Goal: Transaction & Acquisition: Book appointment/travel/reservation

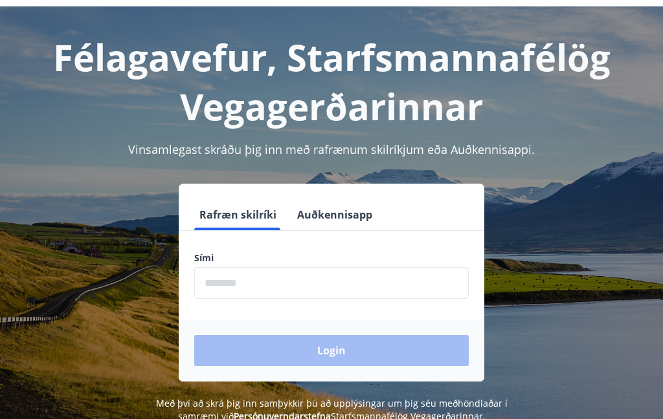
scroll to position [45, 0]
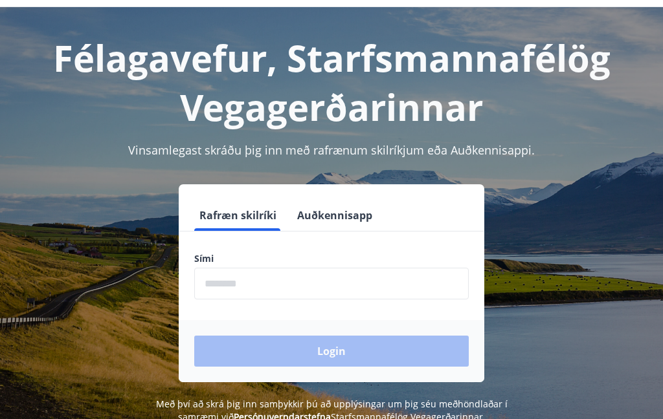
click at [204, 274] on input "phone" at bounding box center [331, 284] width 274 height 32
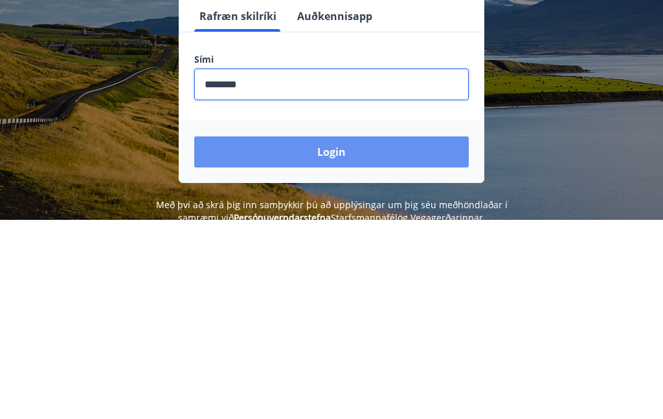
type input "********"
click at [350, 336] on button "Login" at bounding box center [331, 351] width 274 height 31
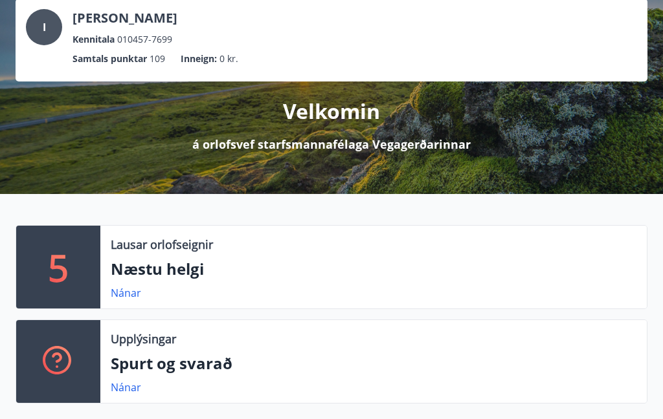
scroll to position [63, 0]
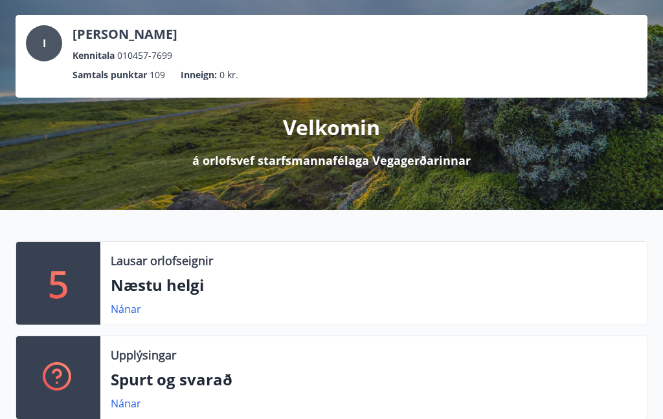
click at [113, 307] on link "Nánar" at bounding box center [126, 309] width 30 height 14
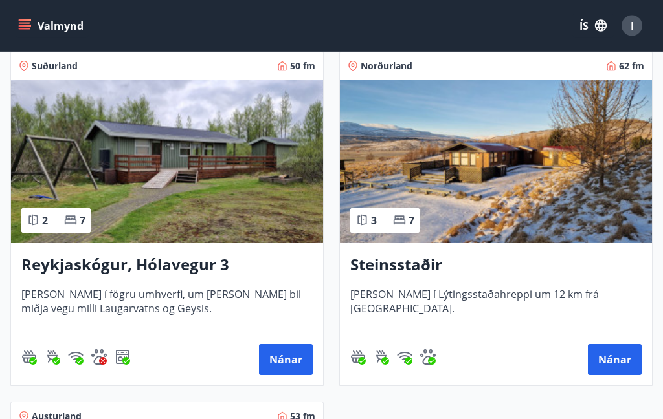
scroll to position [616, 0]
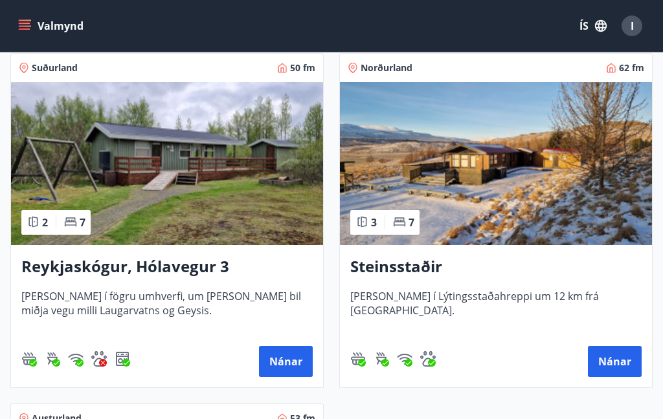
click at [619, 352] on button "Nánar" at bounding box center [615, 361] width 54 height 31
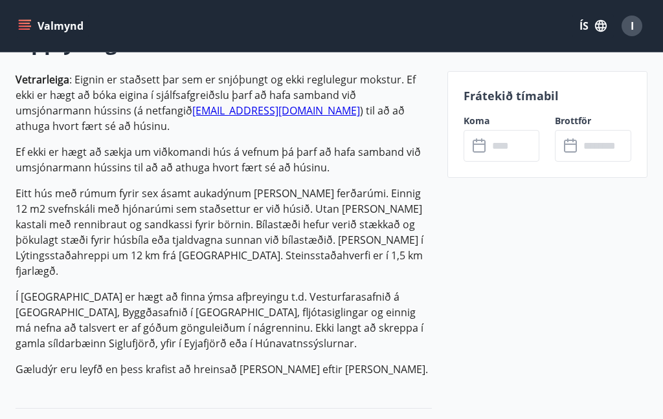
scroll to position [400, 0]
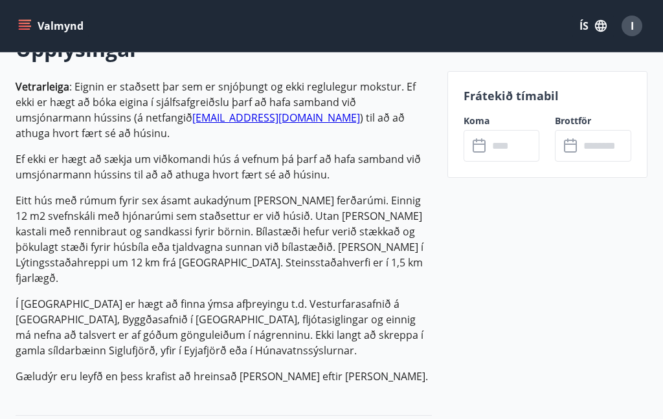
click at [495, 150] on input "text" at bounding box center [514, 146] width 52 height 32
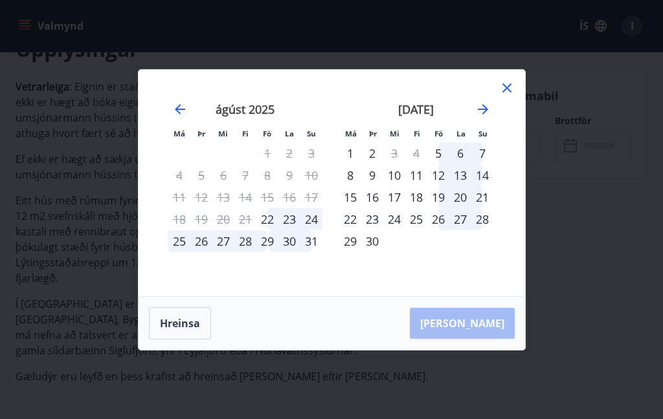
click at [502, 93] on icon at bounding box center [506, 87] width 9 height 9
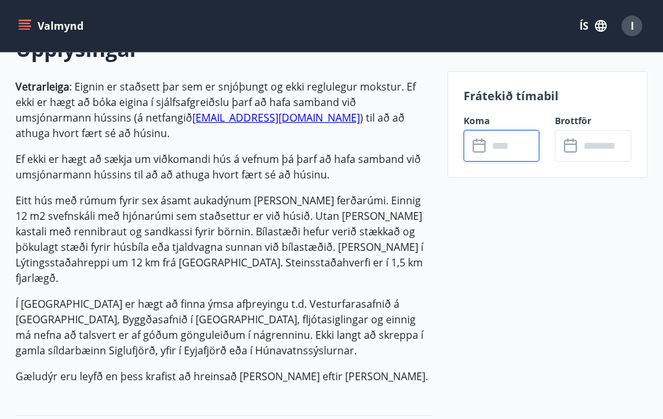
click at [510, 115] on label "Koma" at bounding box center [501, 121] width 76 height 13
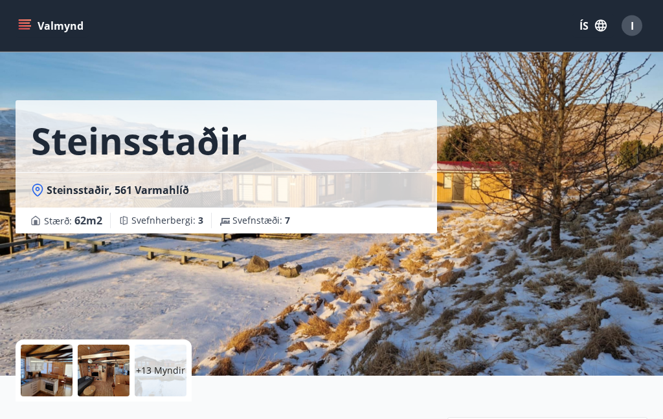
scroll to position [0, 0]
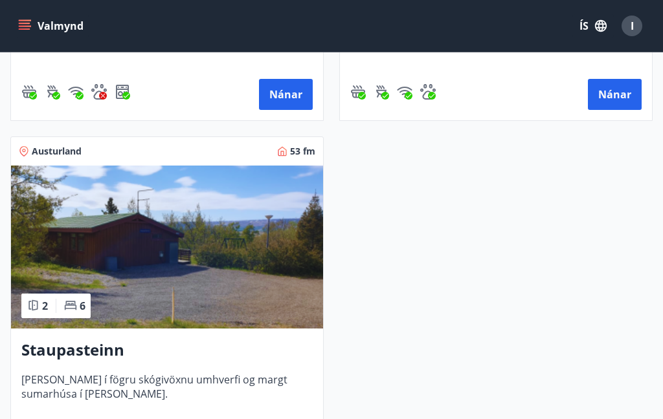
scroll to position [943, 0]
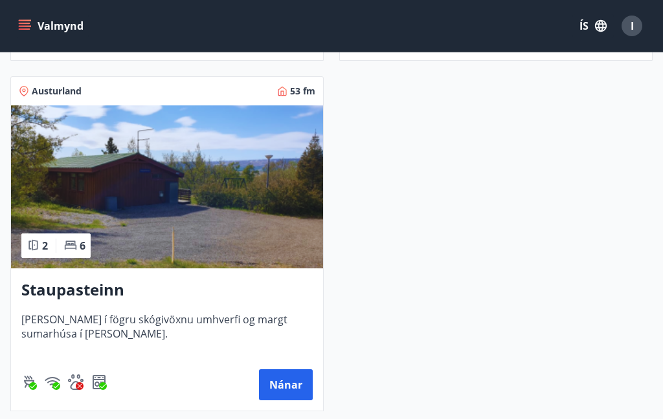
click at [282, 391] on button "Nánar" at bounding box center [286, 385] width 54 height 31
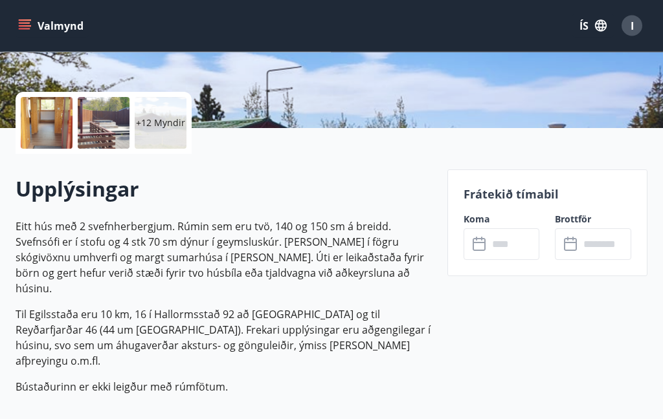
click at [481, 249] on icon at bounding box center [480, 246] width 16 height 16
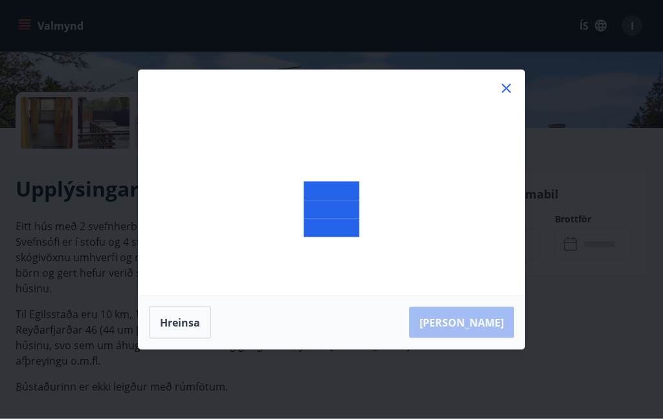
scroll to position [260, 0]
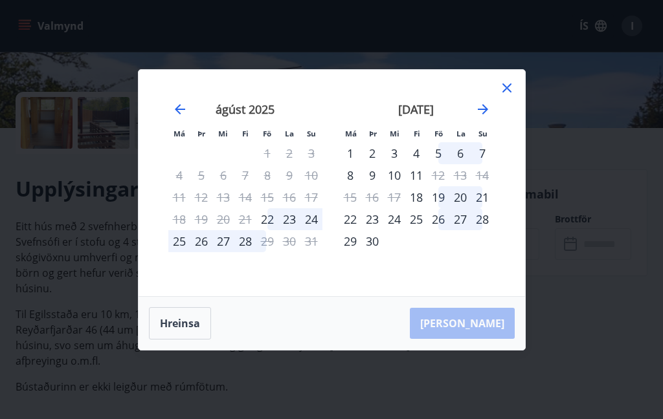
click at [516, 106] on div "Má Þr Mi Fi Fö La Su Má Þr Mi Fi Fö La Su júlí 2025 1 2 3 4 5 6 7 8 9 10 11 12 …" at bounding box center [332, 183] width 386 height 227
click at [507, 93] on icon at bounding box center [506, 87] width 9 height 9
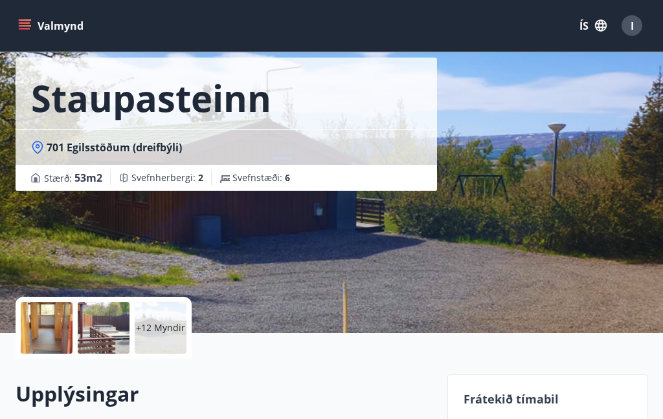
scroll to position [0, 0]
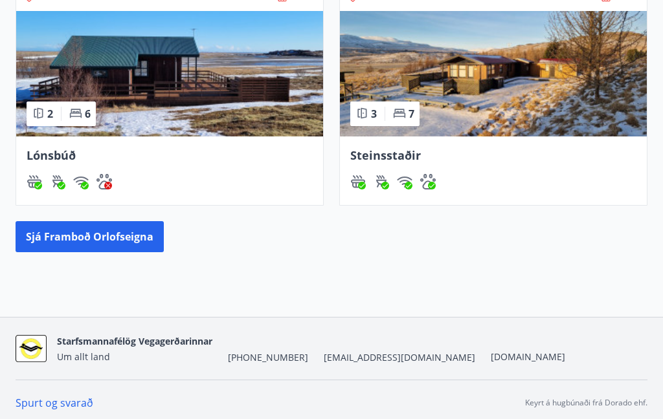
scroll to position [812, 0]
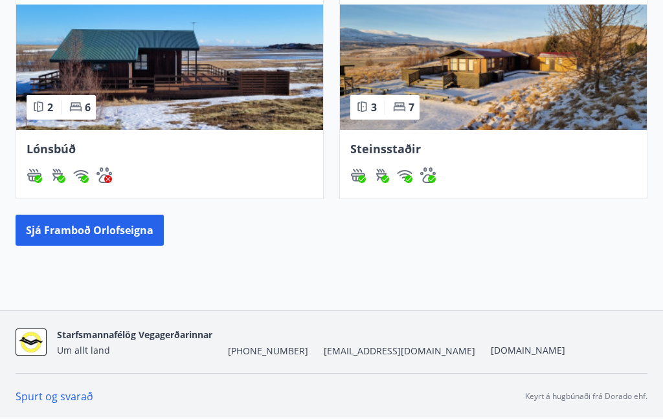
click at [73, 230] on button "Sjá framboð orlofseigna" at bounding box center [90, 230] width 148 height 31
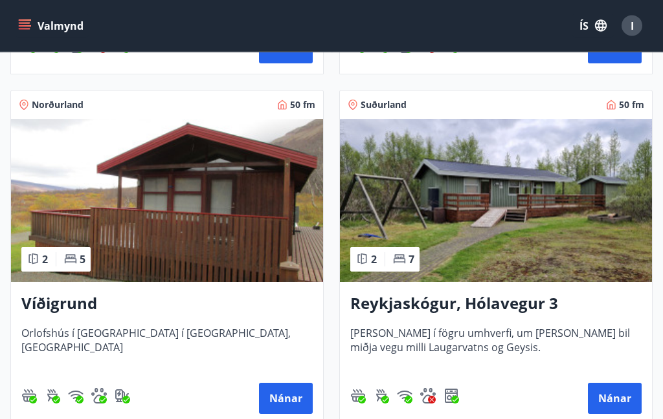
scroll to position [542, 0]
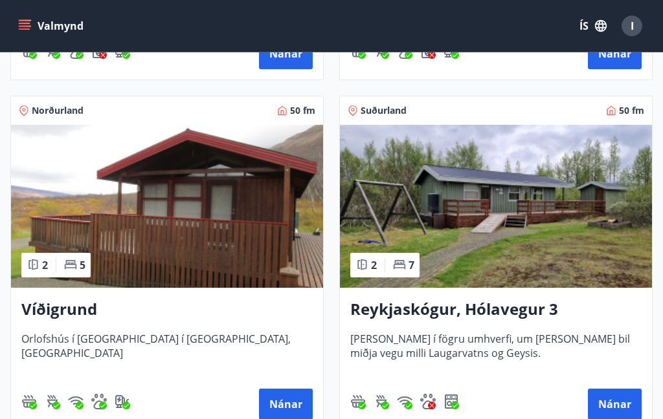
click at [289, 406] on button "Nánar" at bounding box center [286, 404] width 54 height 31
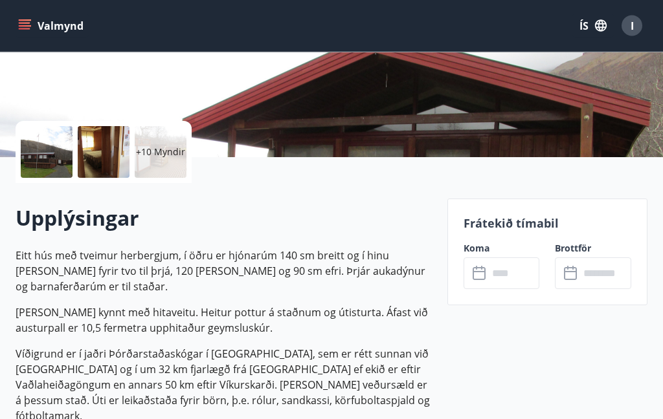
scroll to position [224, 0]
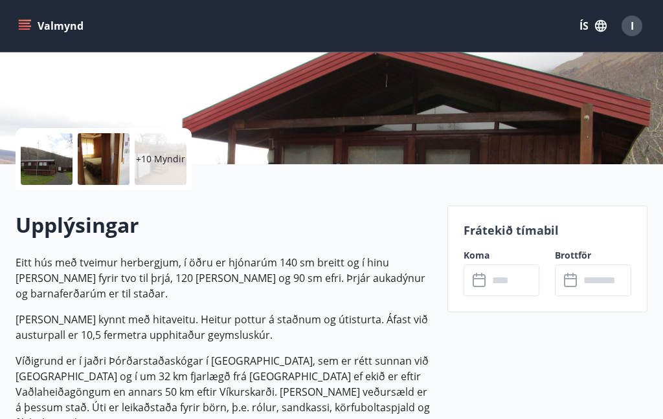
click at [482, 282] on icon at bounding box center [480, 281] width 16 height 16
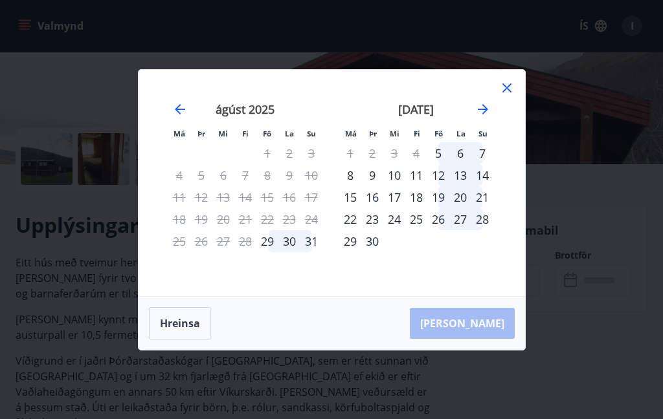
click at [487, 117] on icon "Move forward to switch to the next month." at bounding box center [483, 110] width 16 height 16
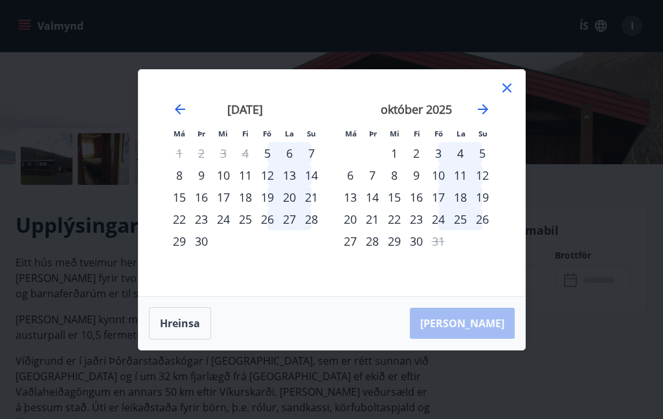
click at [501, 96] on icon at bounding box center [507, 88] width 16 height 16
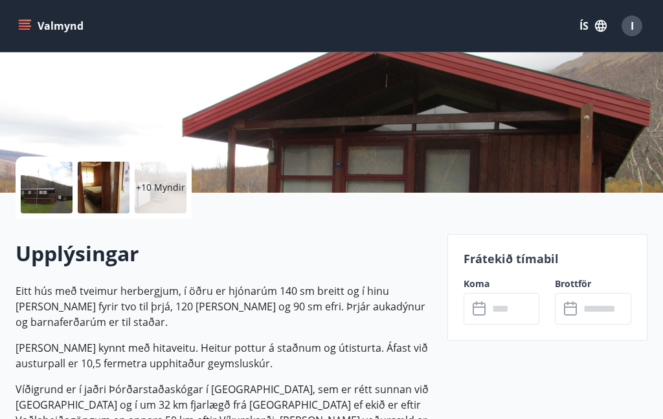
scroll to position [0, 0]
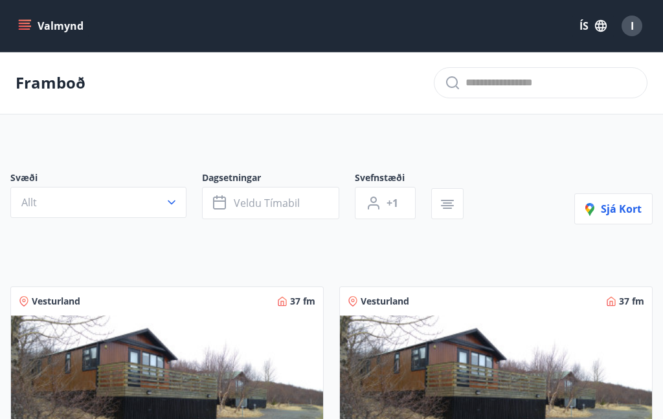
click at [628, 32] on div "I" at bounding box center [631, 26] width 21 height 21
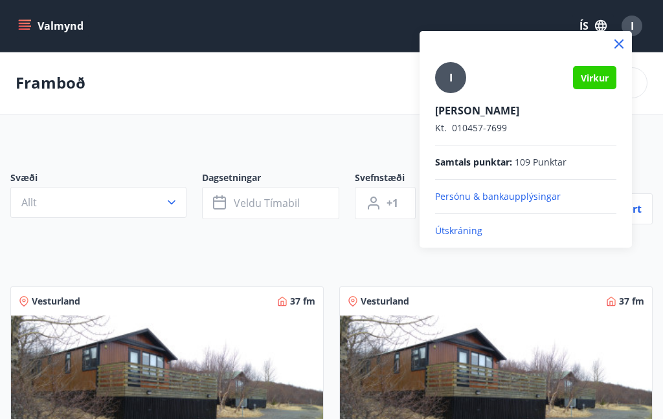
click at [463, 234] on p "Útskráning" at bounding box center [525, 231] width 181 height 13
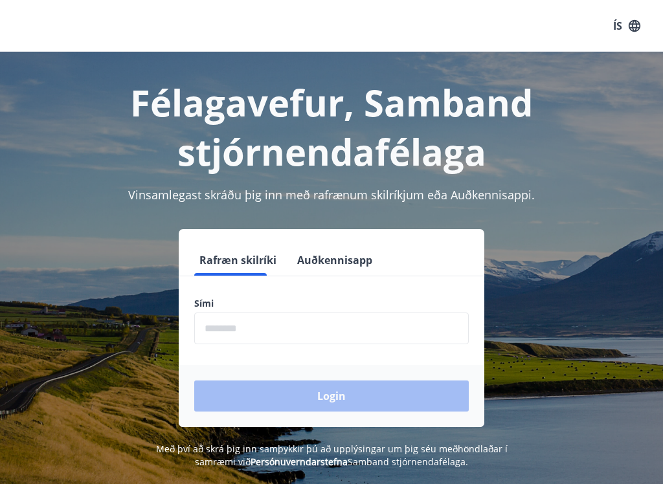
click at [413, 284] on form "Rafræn skilríki Auðkennisapp Sími ​ Login" at bounding box center [331, 336] width 305 height 183
click at [427, 326] on input "phone" at bounding box center [331, 329] width 274 height 32
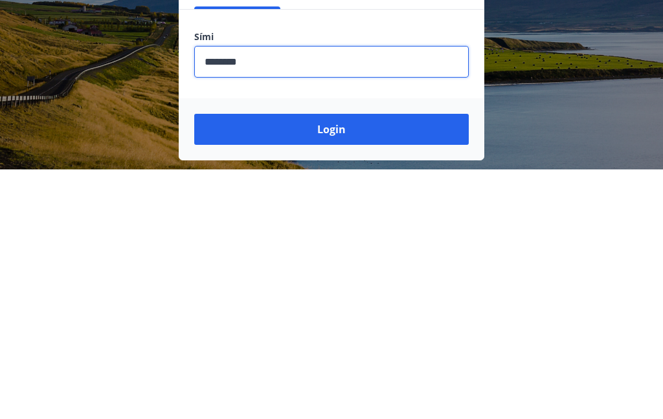
type input "********"
click at [389, 364] on button "Login" at bounding box center [331, 379] width 274 height 31
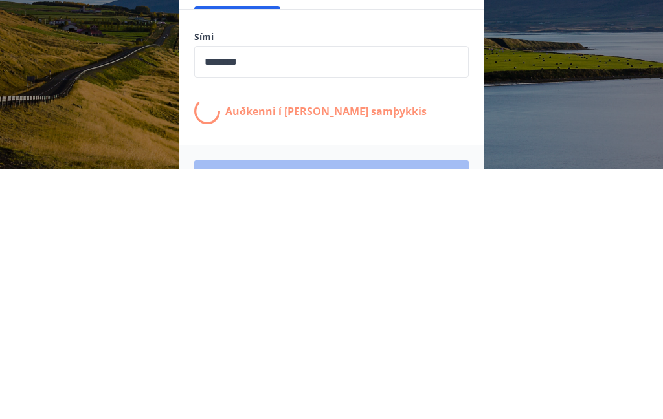
scroll to position [161, 0]
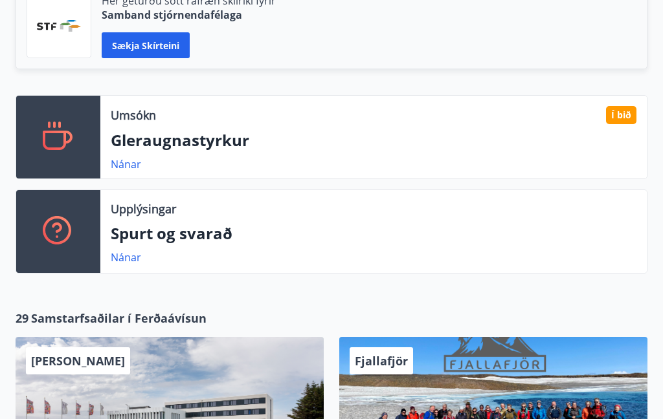
scroll to position [398, 0]
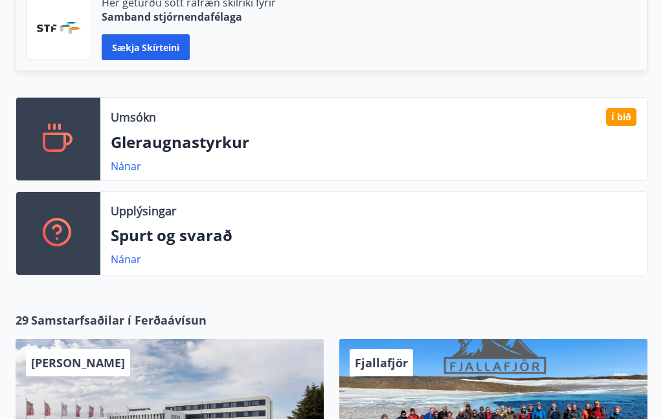
click at [621, 108] on div "Í bið" at bounding box center [621, 117] width 30 height 18
click at [196, 132] on p "Gleraugnastyrkur" at bounding box center [374, 142] width 526 height 22
click at [126, 159] on link "Nánar" at bounding box center [126, 166] width 30 height 14
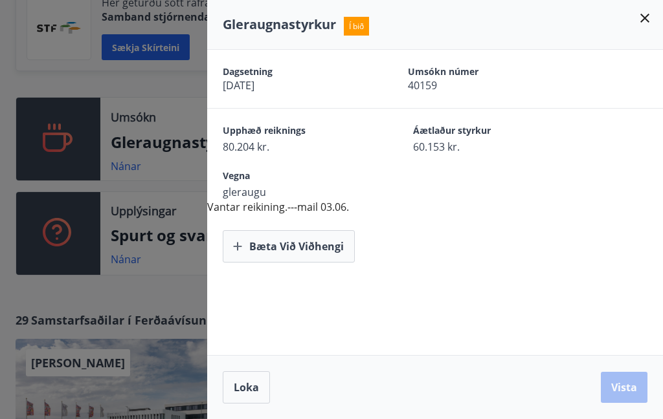
click at [645, 19] on icon at bounding box center [644, 18] width 9 height 9
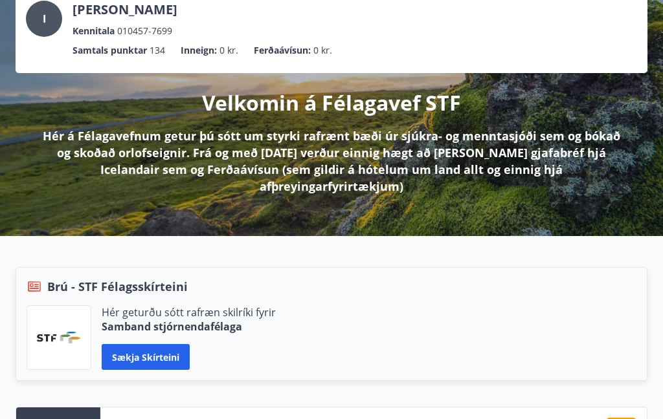
scroll to position [0, 0]
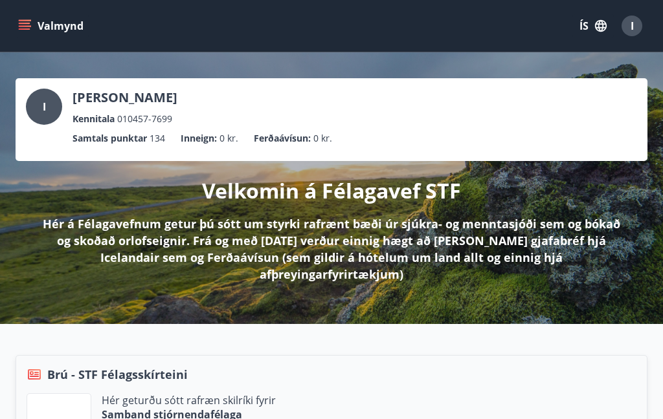
click at [632, 31] on span "I" at bounding box center [631, 26] width 3 height 14
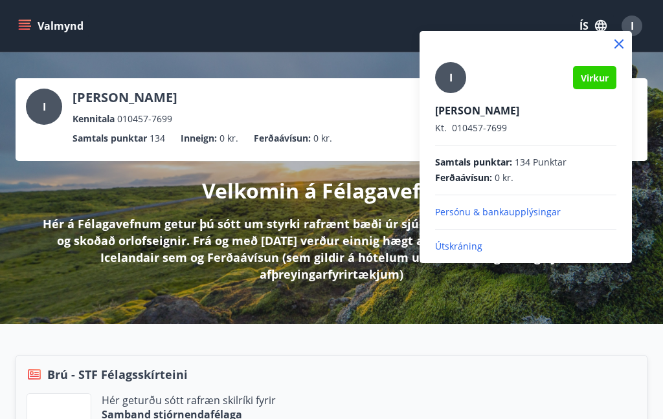
click at [575, 291] on div at bounding box center [331, 209] width 663 height 419
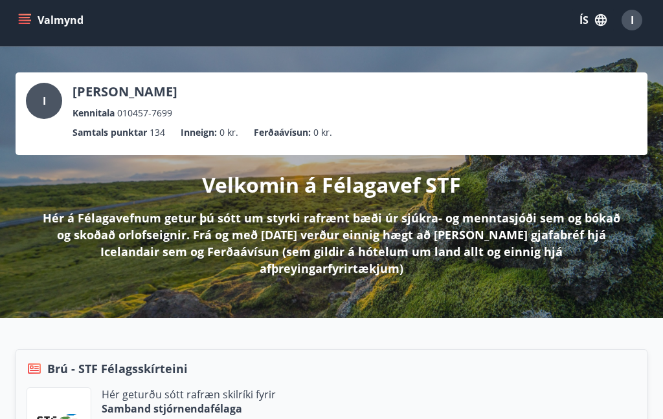
scroll to position [2, 0]
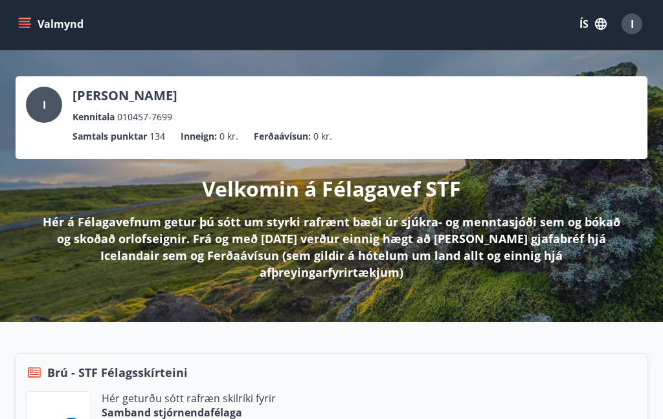
click at [633, 19] on span "I" at bounding box center [631, 24] width 3 height 14
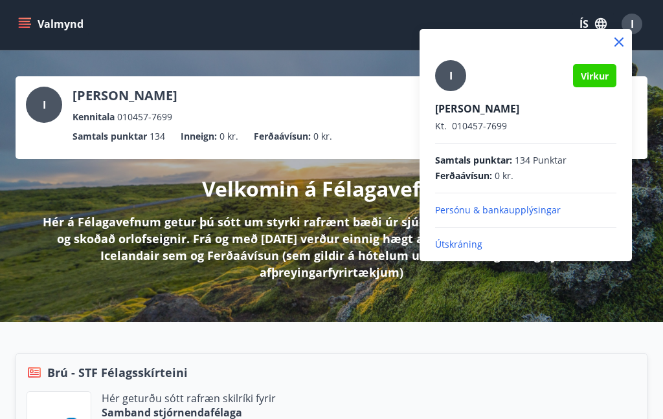
click at [500, 274] on div at bounding box center [331, 209] width 663 height 419
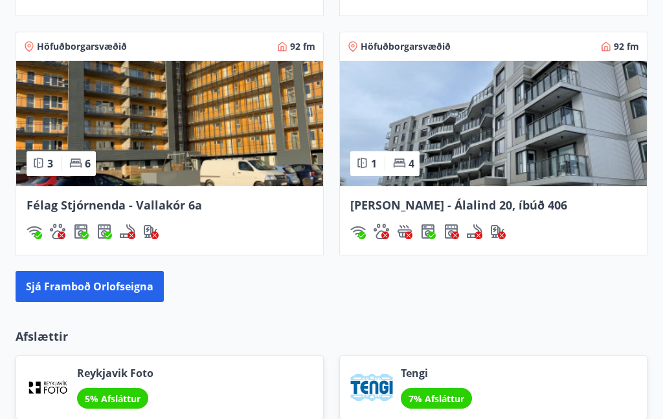
scroll to position [1377, 0]
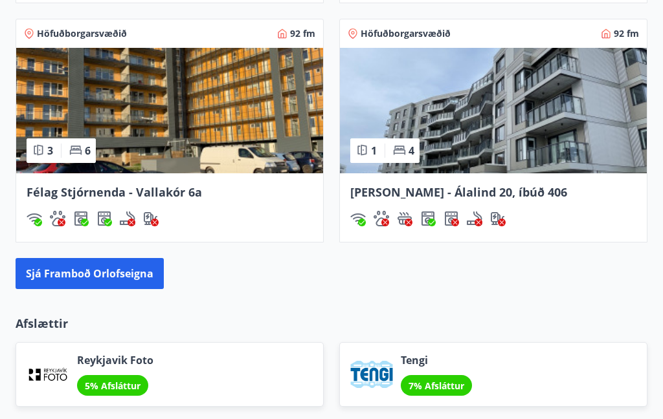
click at [87, 259] on button "Sjá framboð orlofseigna" at bounding box center [90, 274] width 148 height 31
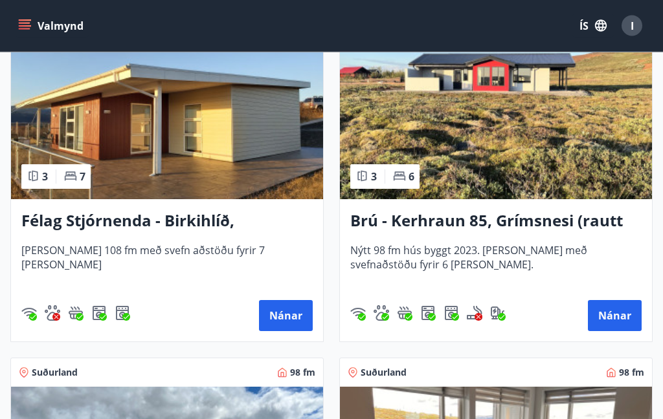
scroll to position [4162, 0]
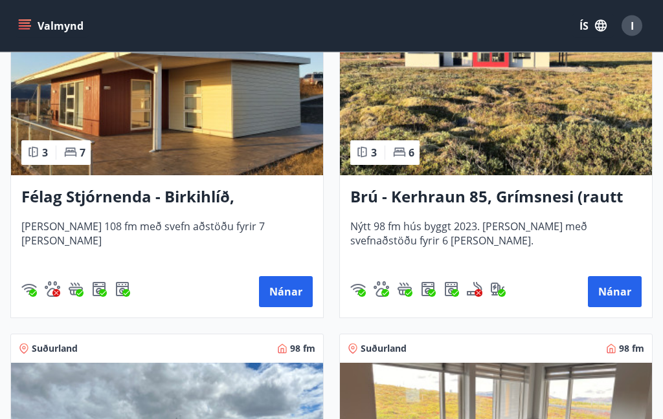
click at [624, 296] on button "Nánar" at bounding box center [615, 292] width 54 height 31
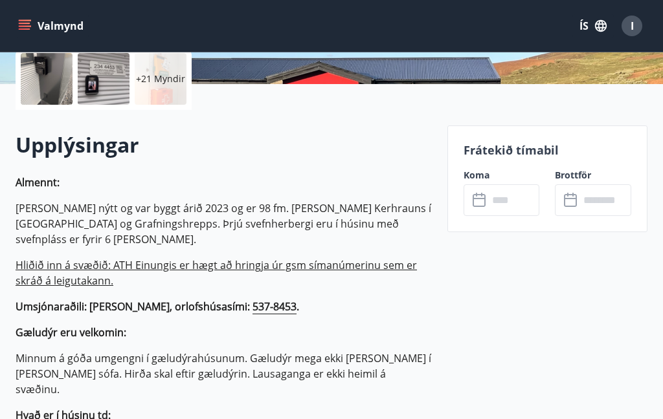
scroll to position [313, 0]
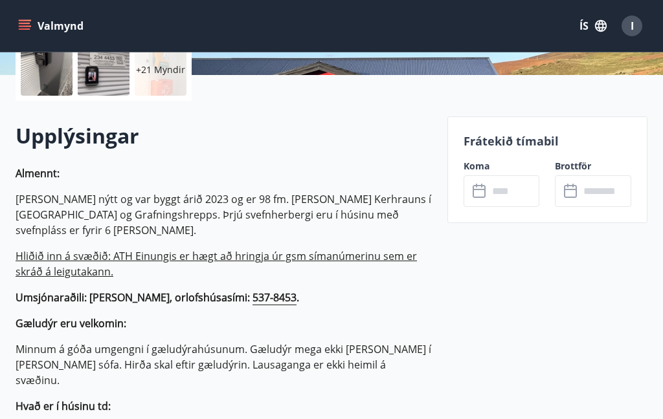
click at [484, 190] on icon at bounding box center [478, 189] width 13 height 1
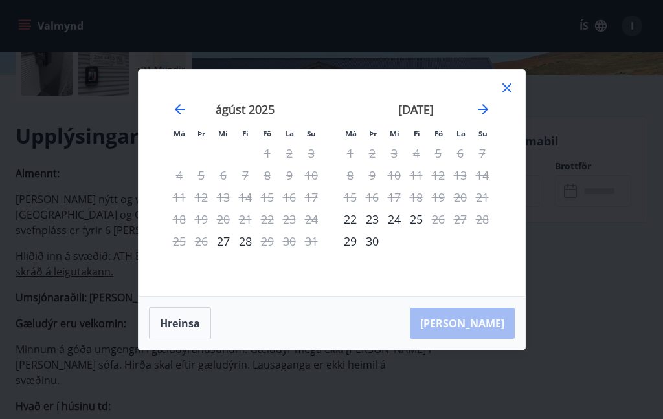
click at [482, 115] on icon "Move forward to switch to the next month." at bounding box center [483, 110] width 16 height 16
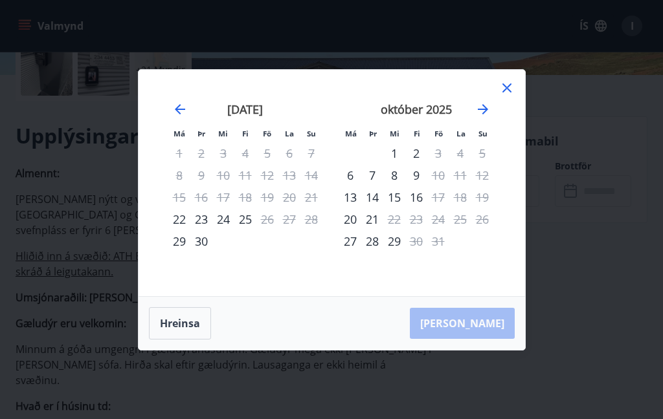
click at [484, 111] on icon "Move forward to switch to the next month." at bounding box center [483, 109] width 10 height 10
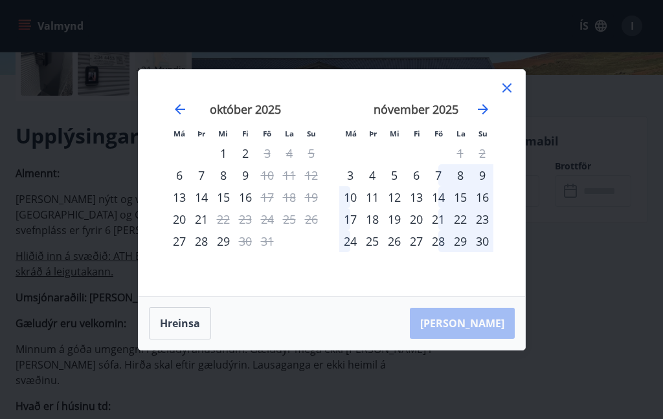
click at [509, 91] on icon at bounding box center [507, 88] width 16 height 16
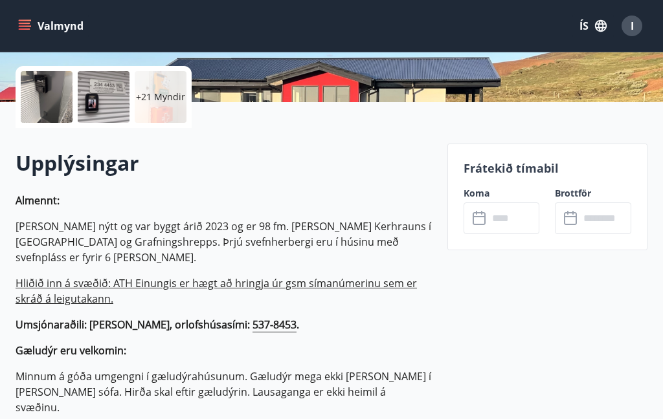
scroll to position [266, 0]
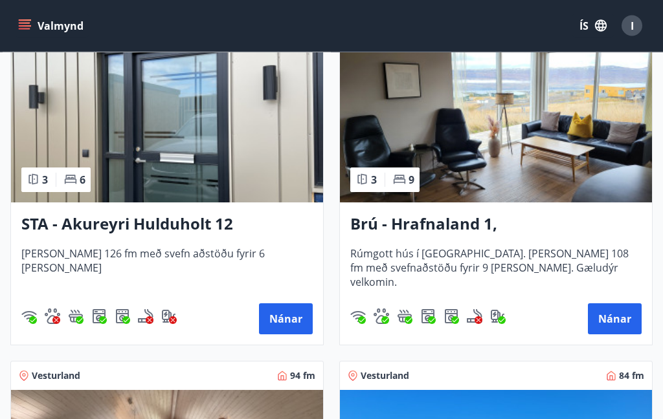
scroll to position [984, 0]
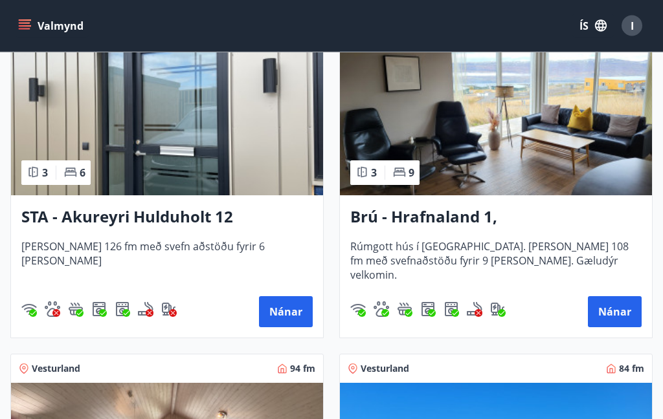
click at [610, 313] on button "Nánar" at bounding box center [615, 312] width 54 height 31
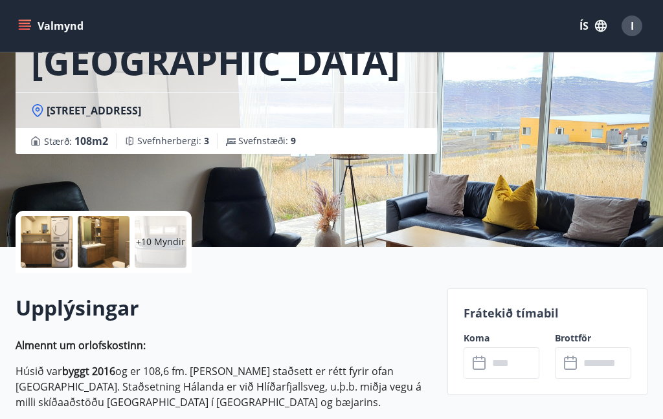
scroll to position [148, 0]
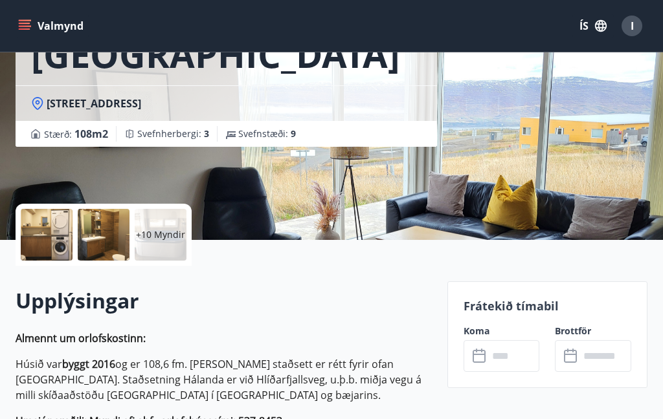
click at [496, 357] on input "text" at bounding box center [514, 356] width 52 height 32
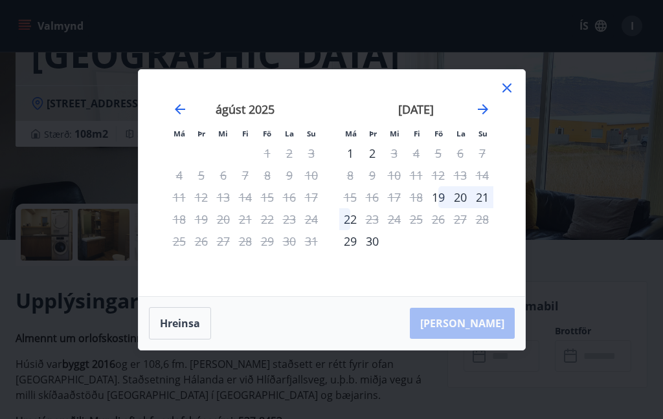
click at [479, 117] on icon "Move forward to switch to the next month." at bounding box center [483, 110] width 16 height 16
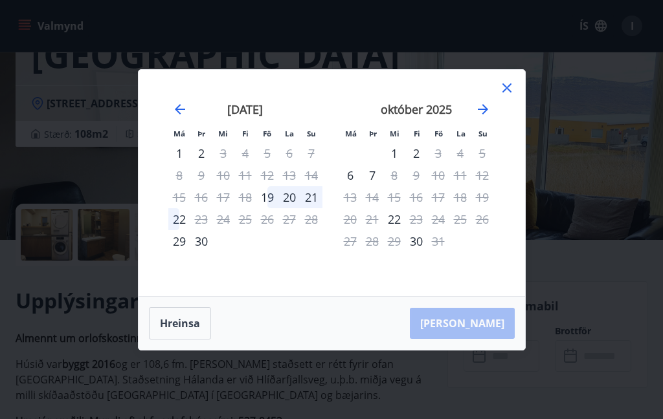
click at [483, 115] on icon "Move forward to switch to the next month." at bounding box center [483, 109] width 10 height 10
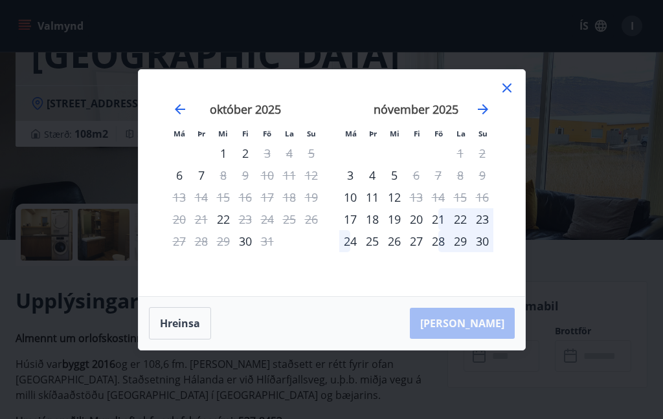
click at [510, 96] on icon at bounding box center [507, 88] width 16 height 16
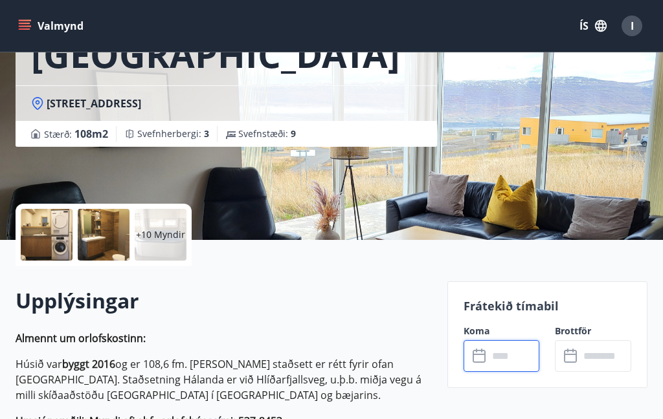
scroll to position [135, 0]
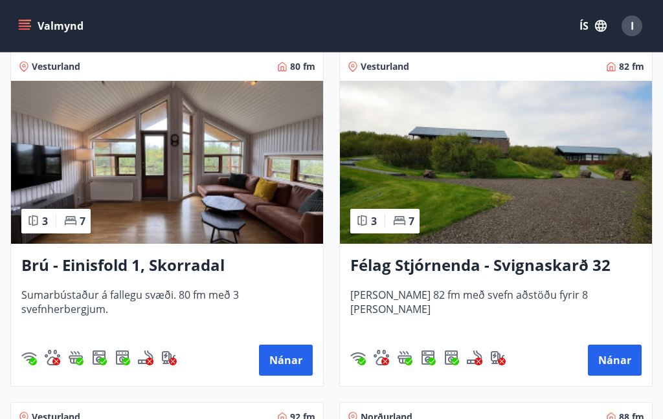
scroll to position [3028, 0]
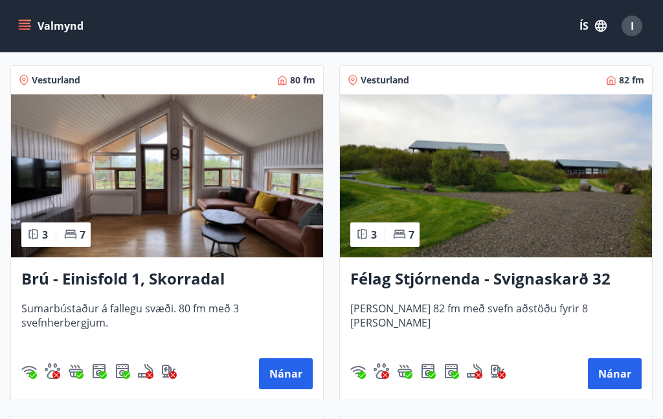
click at [291, 372] on button "Nánar" at bounding box center [286, 374] width 54 height 31
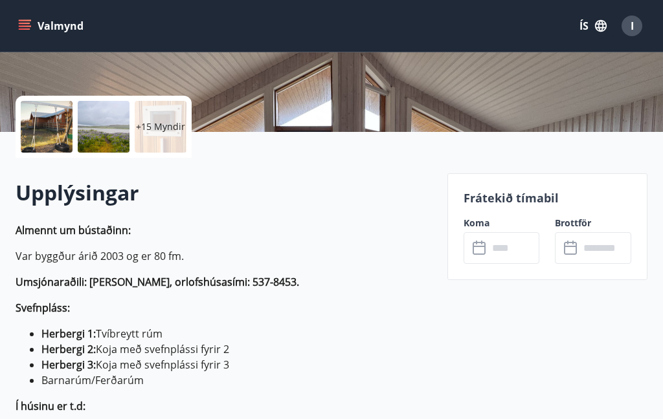
scroll to position [277, 0]
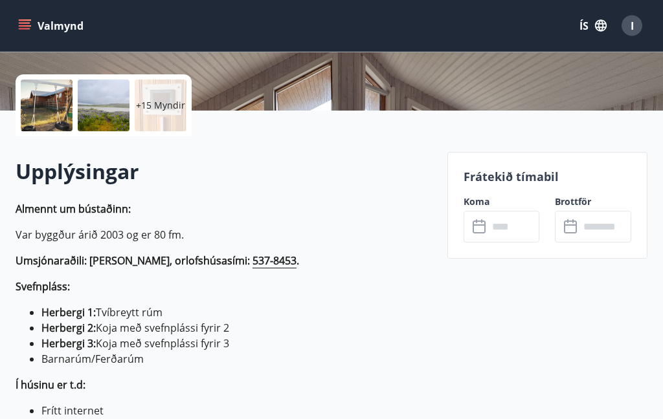
click at [480, 235] on div "​ ​" at bounding box center [501, 228] width 76 height 32
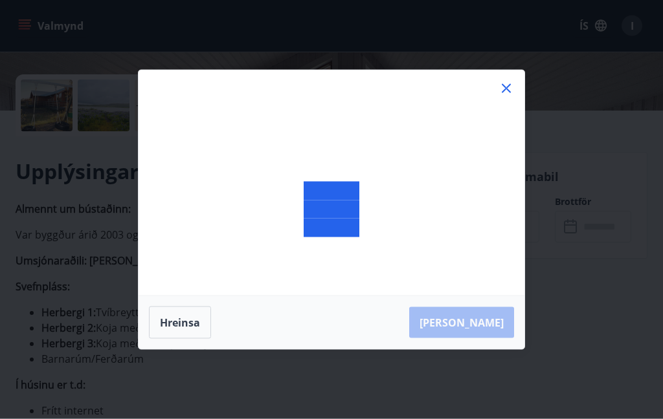
scroll to position [278, 0]
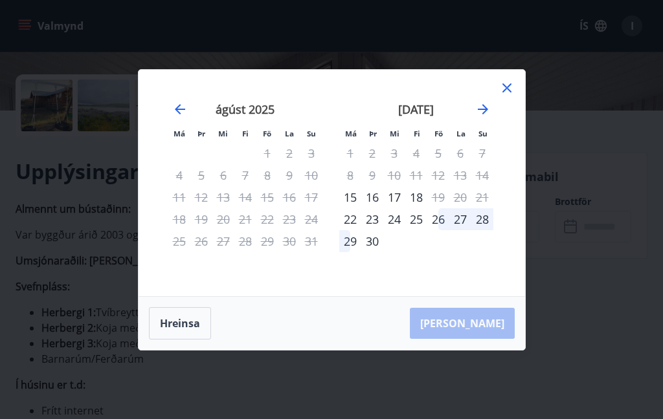
click at [507, 140] on div "júlí 2025 1 2 3 4 5 6 7 8 9 10 11 12 13 14 15 16 17 18 19 20 21 22 23 24 25 26 …" at bounding box center [503, 191] width 686 height 212
click at [487, 117] on icon "Move forward to switch to the next month." at bounding box center [483, 110] width 16 height 16
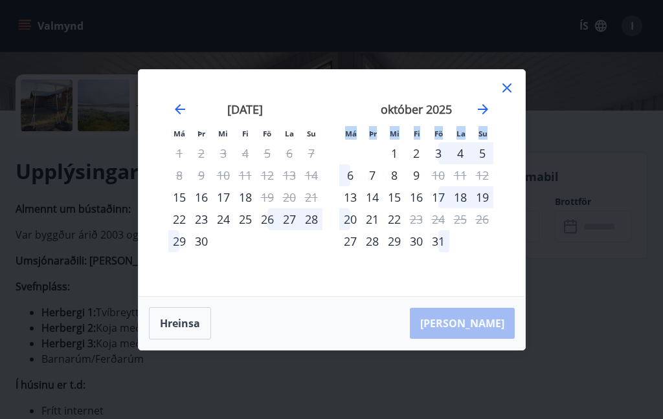
click at [447, 404] on div "Má Þr Mi Fi Fö La Su Má Þr Mi Fi Fö La Su ágúst 2025 1 2 3 4 5 6 7 8 9 10 11 12…" at bounding box center [331, 209] width 663 height 419
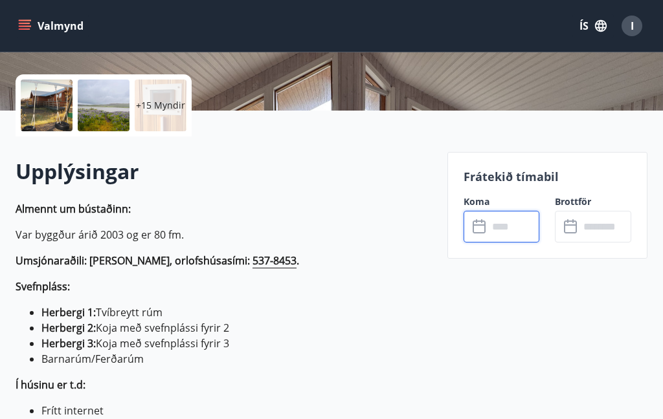
scroll to position [298, 0]
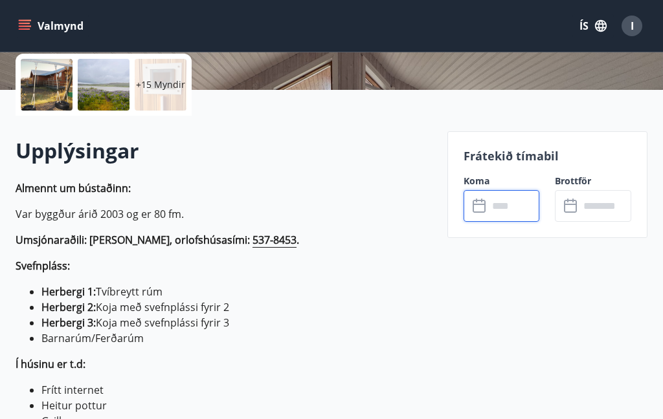
click at [499, 216] on input "text" at bounding box center [514, 206] width 52 height 32
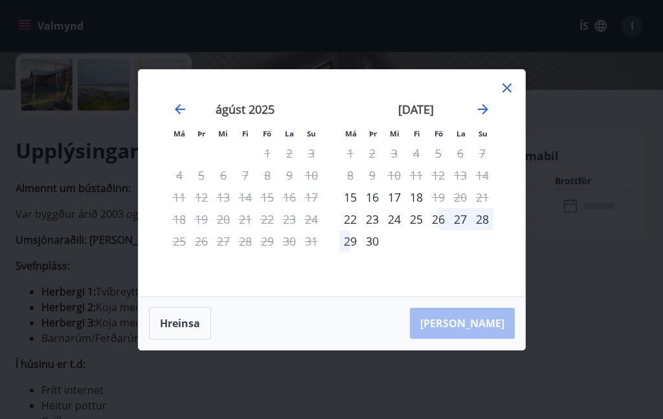
click at [485, 111] on icon "Move forward to switch to the next month." at bounding box center [483, 110] width 16 height 16
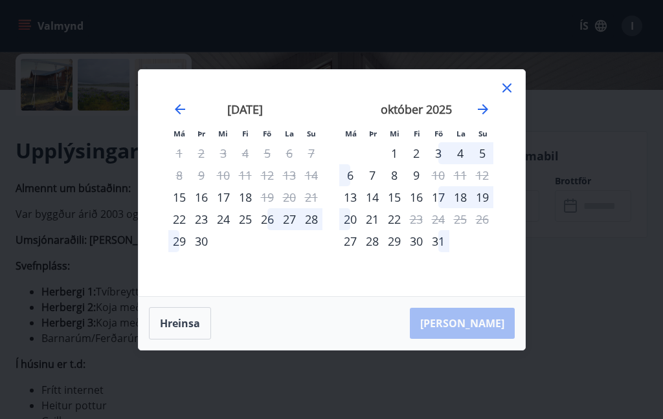
click at [486, 109] on icon "Move forward to switch to the next month." at bounding box center [483, 109] width 10 height 10
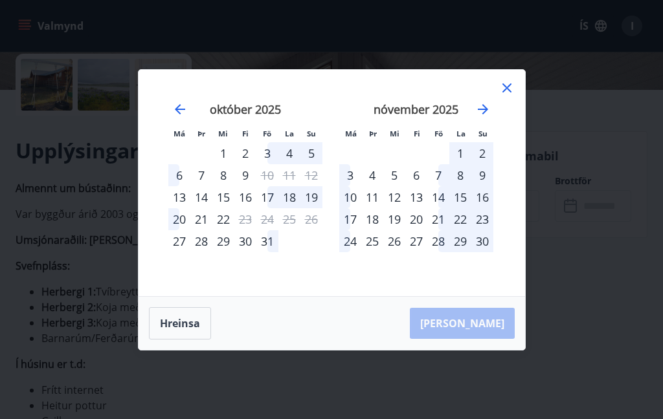
click at [513, 87] on icon at bounding box center [507, 88] width 16 height 16
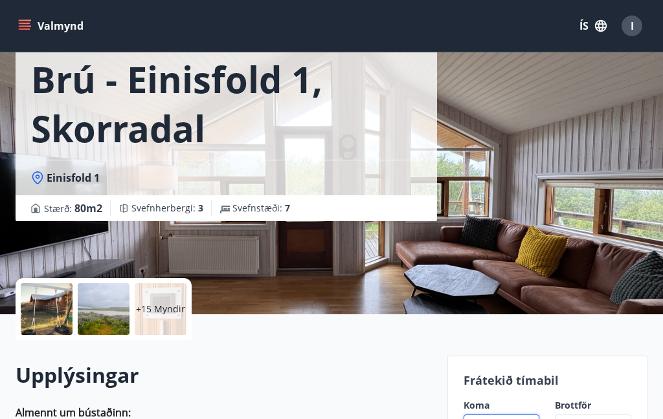
scroll to position [0, 0]
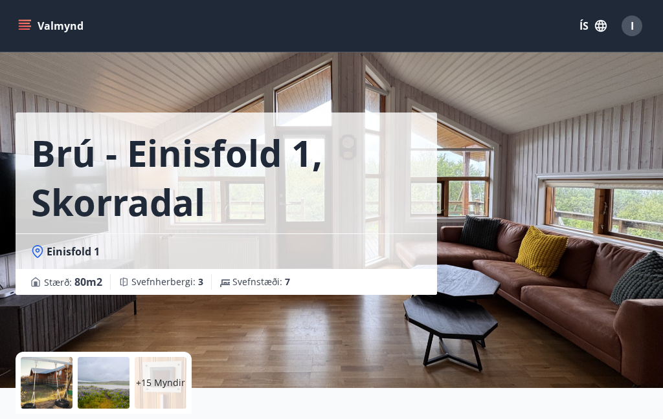
click at [628, 32] on div "I" at bounding box center [631, 26] width 21 height 21
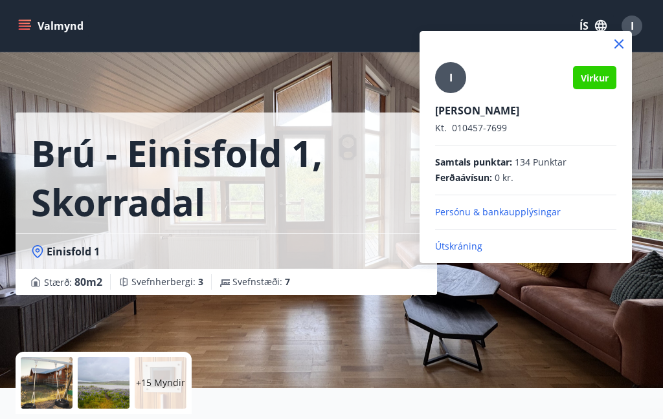
click at [464, 251] on p "Útskráning" at bounding box center [525, 246] width 181 height 13
click at [461, 260] on div "I Virkur Ingvar Hreinsson Kt. 010457-7699 Samtals punktar : 134 Punktar Ferðaáv…" at bounding box center [525, 147] width 212 height 232
